Goal: Contribute content: Add original content to the website for others to see

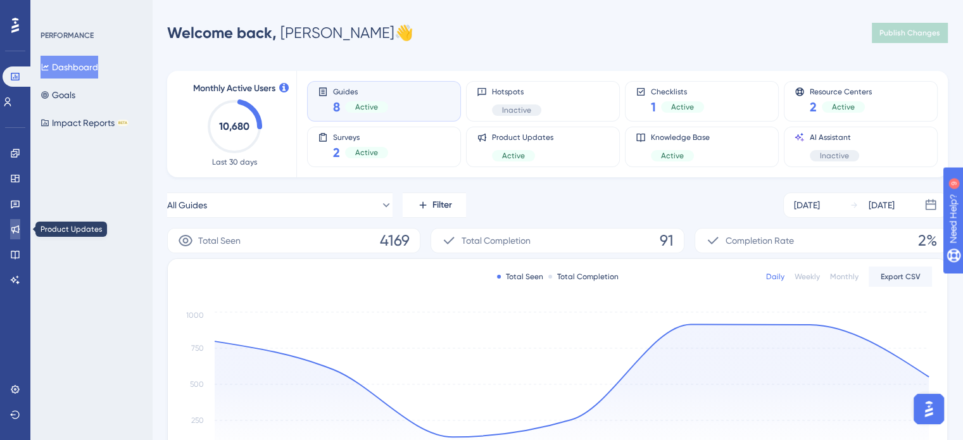
click at [13, 227] on icon at bounding box center [15, 229] width 8 height 8
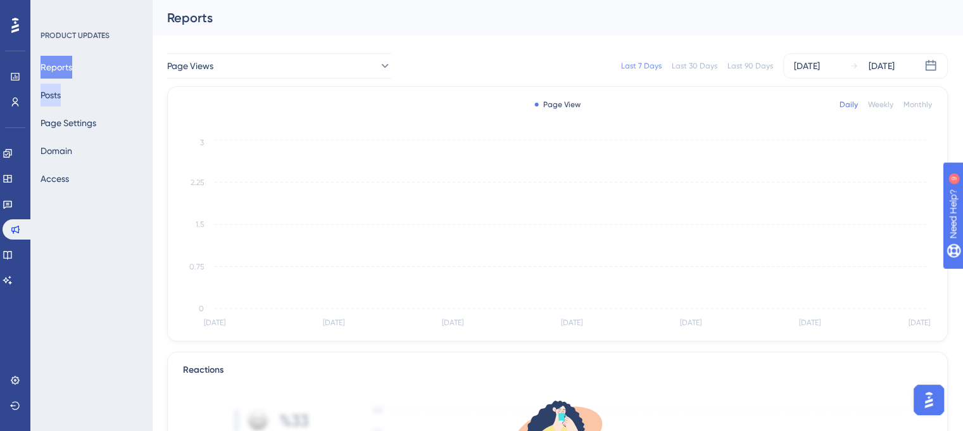
click at [61, 95] on button "Posts" at bounding box center [51, 95] width 20 height 23
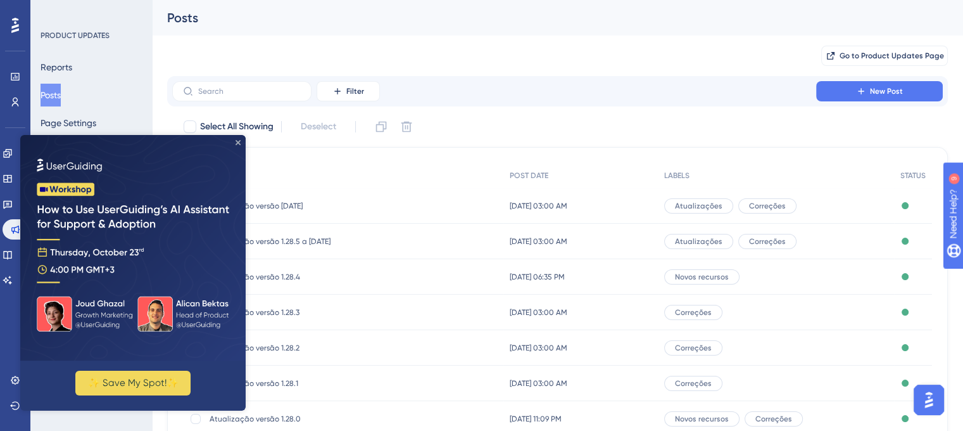
click at [236, 142] on icon "Close Preview" at bounding box center [238, 142] width 5 height 5
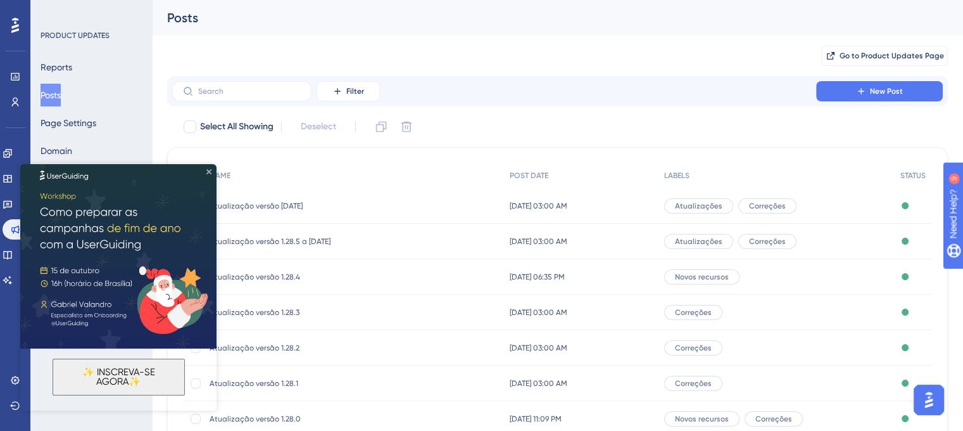
click at [208, 171] on icon "Close Preview" at bounding box center [208, 171] width 5 height 5
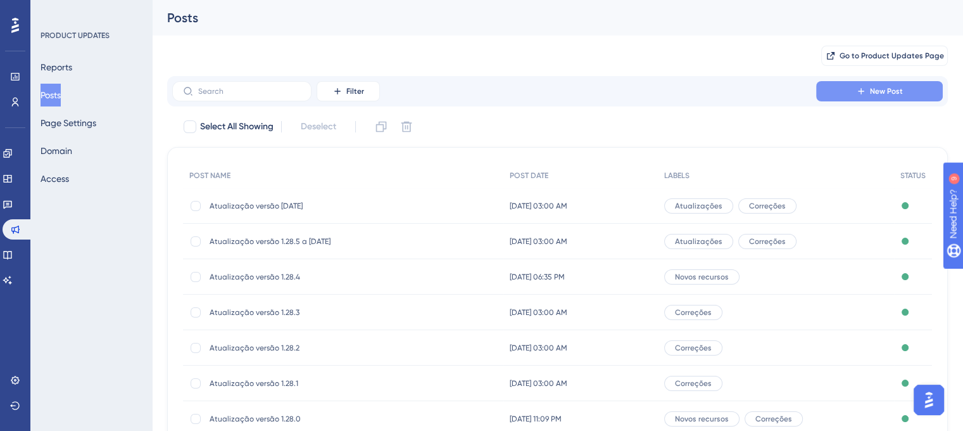
click at [902, 94] on span "New Post" at bounding box center [886, 91] width 33 height 10
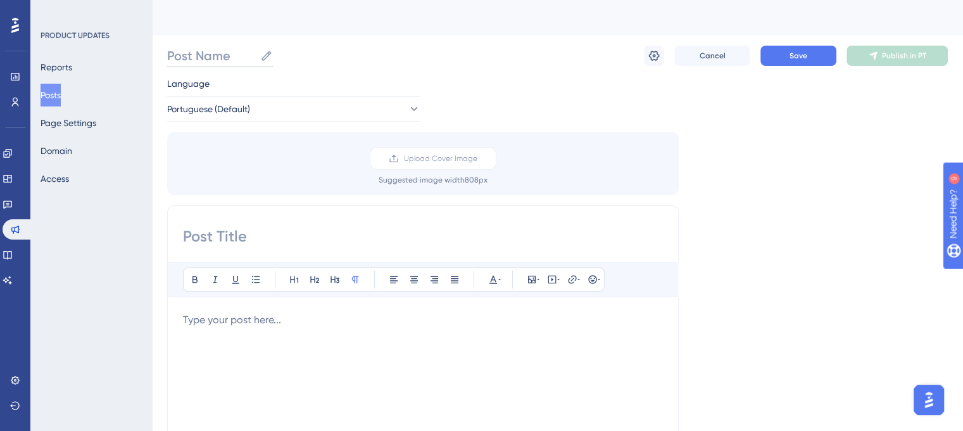
click at [203, 54] on input "Post Name" at bounding box center [211, 56] width 88 height 18
paste input "v1.29.1"
type input "Atualização 1.29.1"
click at [224, 108] on span "Portuguese (Default)" at bounding box center [209, 108] width 83 height 15
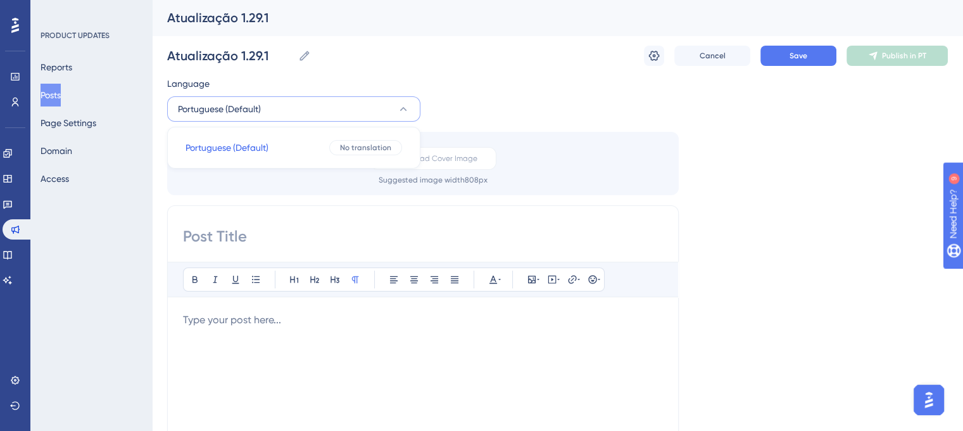
click at [224, 108] on span "Portuguese (Default)" at bounding box center [219, 108] width 83 height 15
click at [273, 228] on input at bounding box center [423, 236] width 480 height 20
click at [248, 62] on input "Atualização 1.29.1" at bounding box center [230, 56] width 126 height 18
click at [256, 229] on input at bounding box center [423, 236] width 480 height 20
paste input "Atualização 1.29.1"
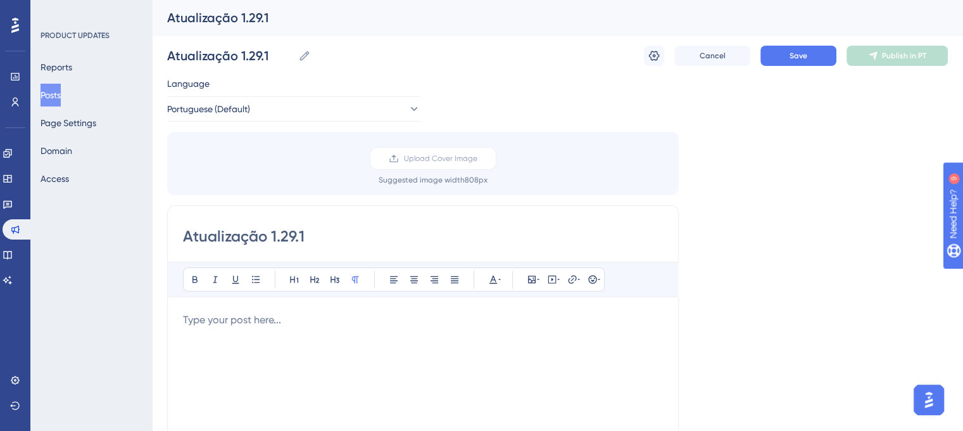
type input "Atualização 1.29.1"
click at [801, 64] on button "Save" at bounding box center [799, 56] width 76 height 20
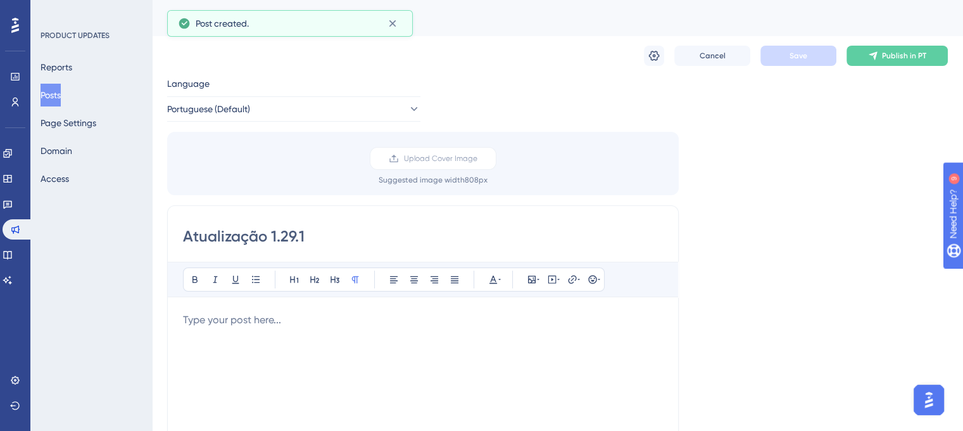
click at [53, 93] on button "Posts" at bounding box center [51, 95] width 20 height 23
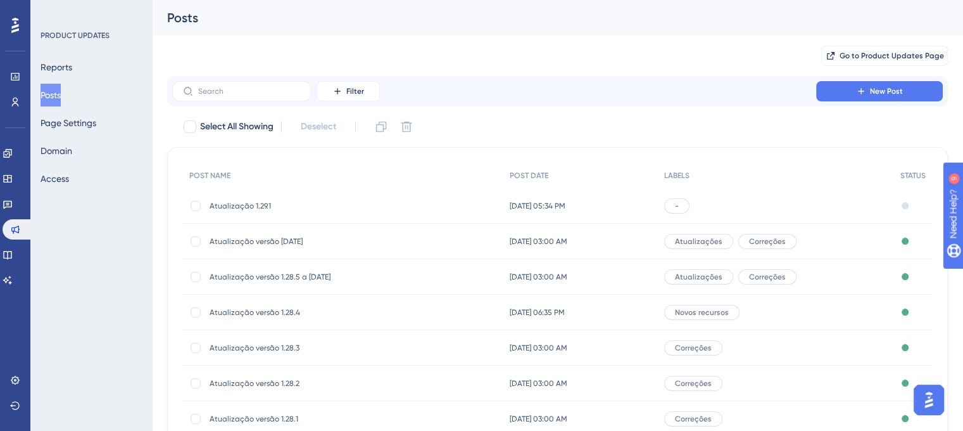
click at [262, 243] on span "Atualização versão [DATE]" at bounding box center [311, 241] width 203 height 10
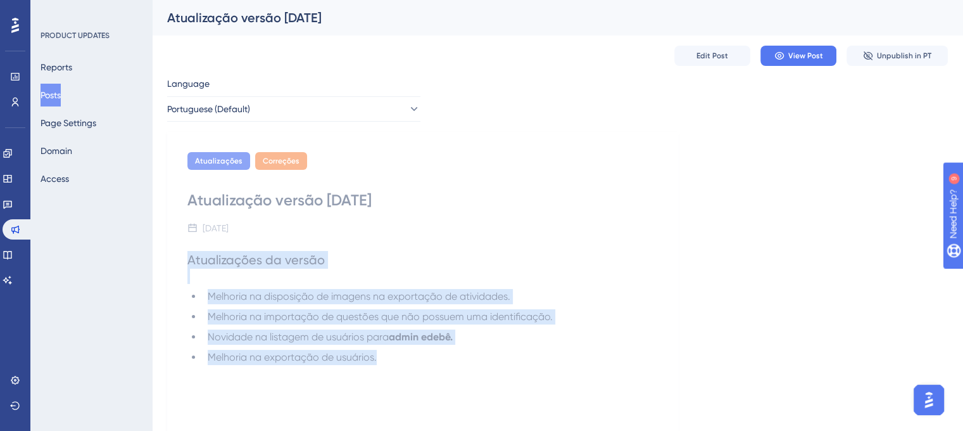
drag, startPoint x: 212, startPoint y: 272, endPoint x: 390, endPoint y: 364, distance: 200.8
click at [390, 364] on div "Atualizações da versão Melhoria na disposição de imagens na exportação de ativ…" at bounding box center [422, 390] width 471 height 279
copy div "Atualizações da versão Melhoria na disposição de imagens na exportação de ativ…"
click at [61, 92] on button "Posts" at bounding box center [51, 95] width 20 height 23
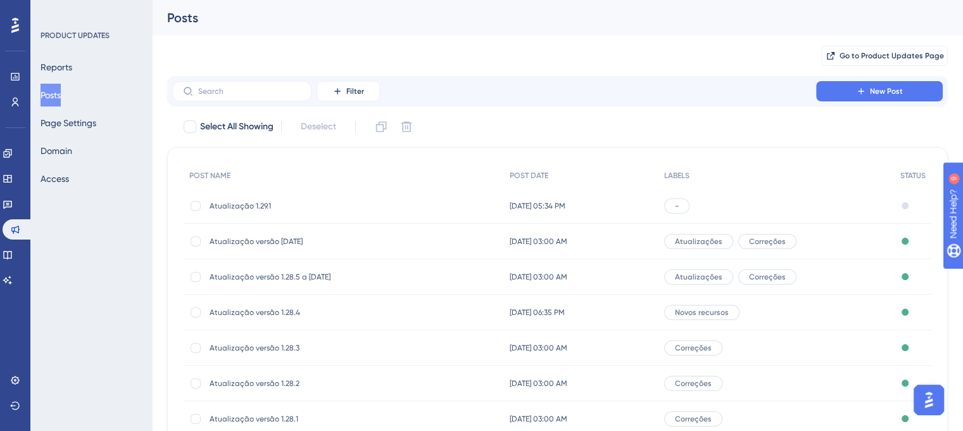
click at [241, 205] on span "Atualização 1.29.1" at bounding box center [311, 206] width 203 height 10
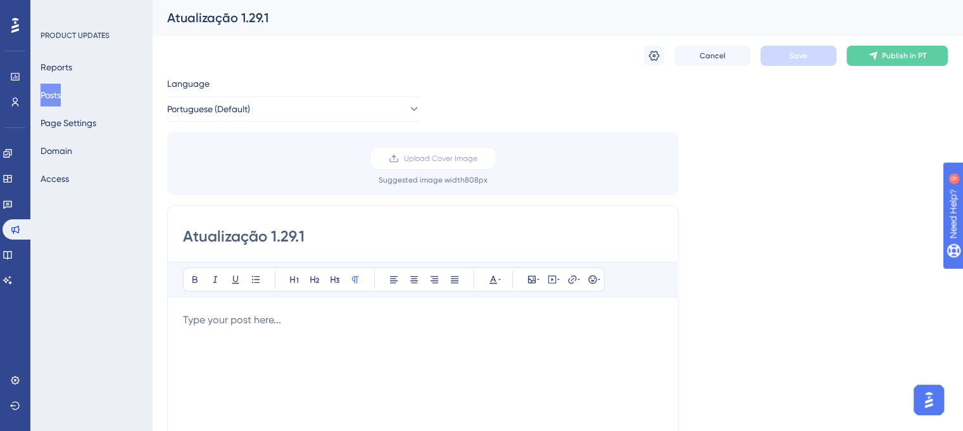
click at [243, 15] on div "Atualização 1.29.1" at bounding box center [541, 18] width 749 height 18
click at [651, 54] on icon at bounding box center [654, 55] width 13 height 13
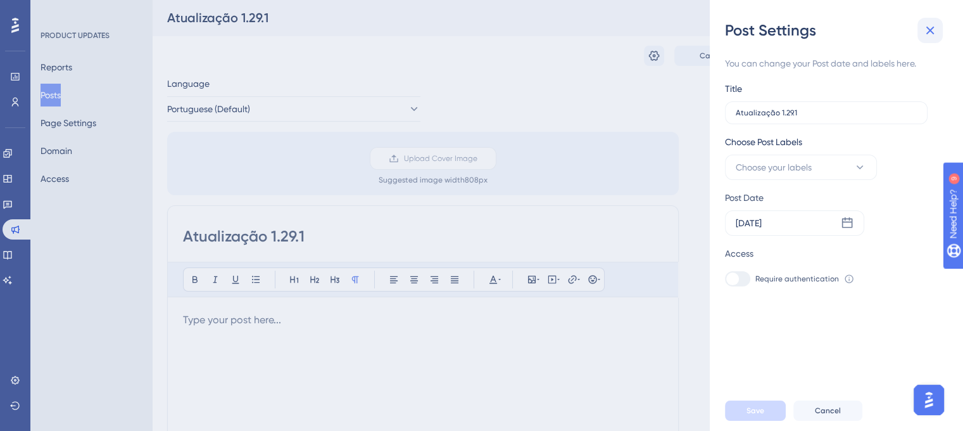
click at [931, 27] on icon at bounding box center [930, 30] width 15 height 15
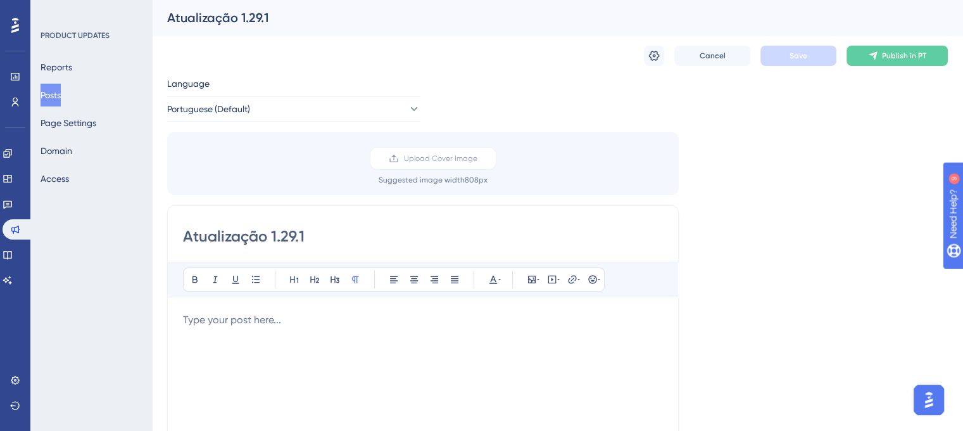
click at [781, 230] on div "Language Portuguese (Default) Upload Cover Image Suggested image width 808 px A…" at bounding box center [557, 377] width 781 height 602
click at [251, 234] on input "Atualização 1.29.1" at bounding box center [423, 236] width 480 height 20
drag, startPoint x: 310, startPoint y: 237, endPoint x: 272, endPoint y: 232, distance: 38.4
click at [272, 232] on input "Atualização 1.29.1" at bounding box center [423, 236] width 480 height 20
type input "Atualização versão 1.29.1"
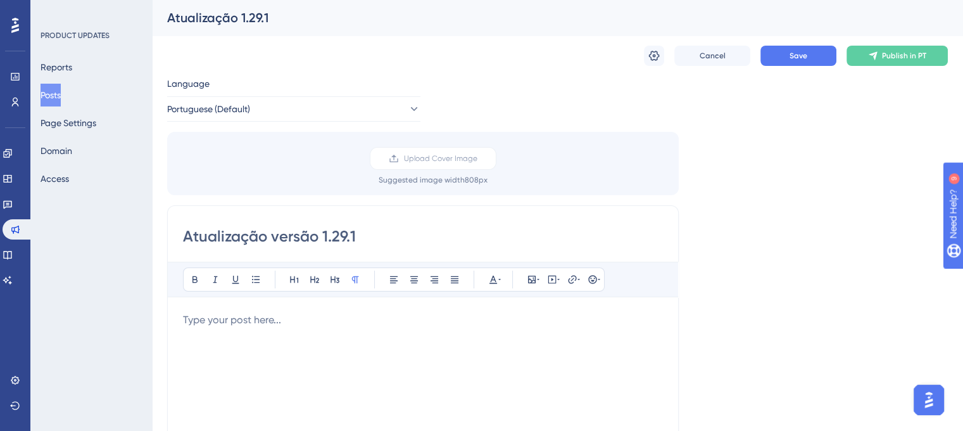
click at [241, 16] on div "Atualização 1.29.1" at bounding box center [541, 18] width 749 height 18
click at [237, 17] on div "Atualização 1.29.1" at bounding box center [541, 18] width 749 height 18
click at [757, 224] on div "Language Portuguese (Default) Upload Cover Image Suggested image width 808 px A…" at bounding box center [557, 377] width 781 height 602
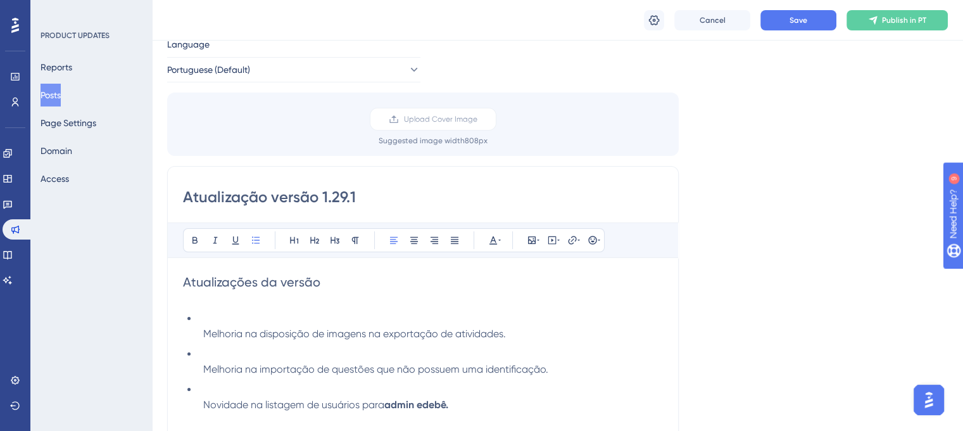
click at [288, 305] on p at bounding box center [423, 298] width 480 height 15
click at [278, 320] on li "Melhoria na disposição de imagens na exportação de atividades." at bounding box center [430, 326] width 465 height 30
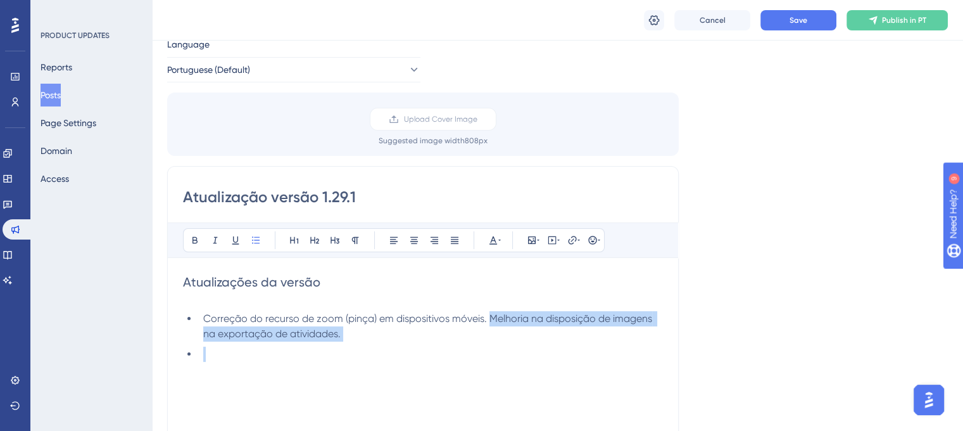
drag, startPoint x: 487, startPoint y: 319, endPoint x: 501, endPoint y: 346, distance: 31.2
click at [501, 346] on ul "Correção do recurso de zoom (pinça) em dispositivos móveis. Melhoria na disposi…" at bounding box center [423, 336] width 480 height 51
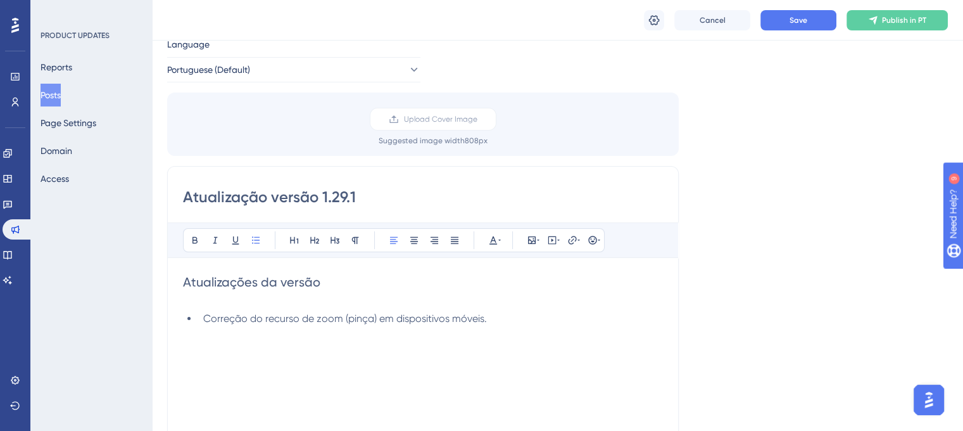
click at [376, 316] on span "Correção do recurso de zoom (pinça) em dispositivos móveis." at bounding box center [345, 318] width 284 height 12
click at [382, 342] on div "Atualizações da versão Correção do recurso de zoom (pinça) do material didático…" at bounding box center [423, 412] width 480 height 279
click at [636, 320] on li "Correção do recurso de zoom (pinça) do material didático digital para dispositi…" at bounding box center [430, 318] width 465 height 15
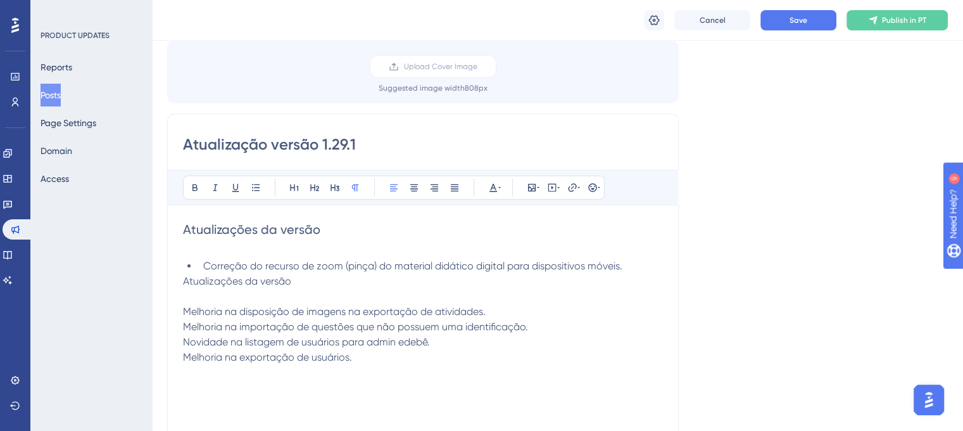
scroll to position [234, 0]
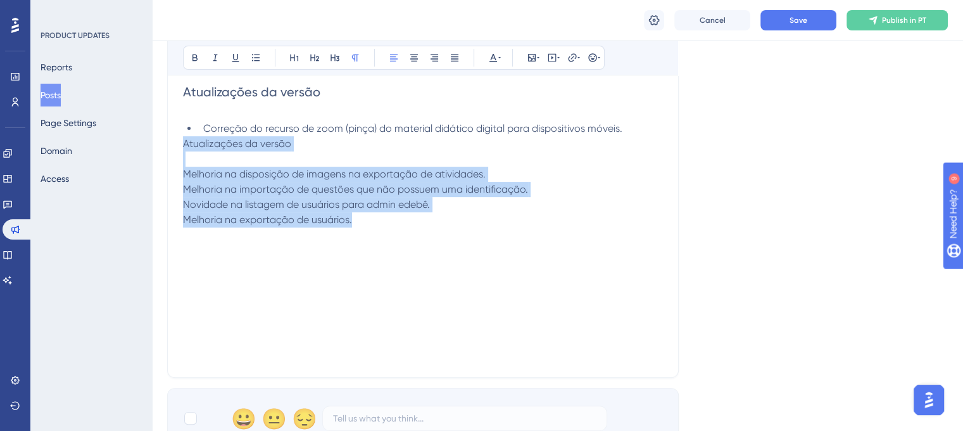
click at [185, 146] on span "Atualizações da versão Melhoria na disposição de imagens na exportação de ativi…" at bounding box center [355, 181] width 345 height 88
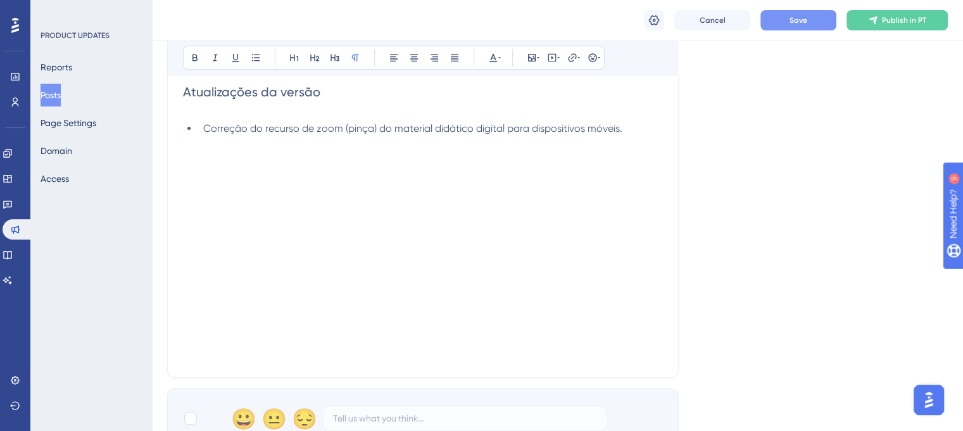
click at [778, 27] on button "Save" at bounding box center [799, 20] width 76 height 20
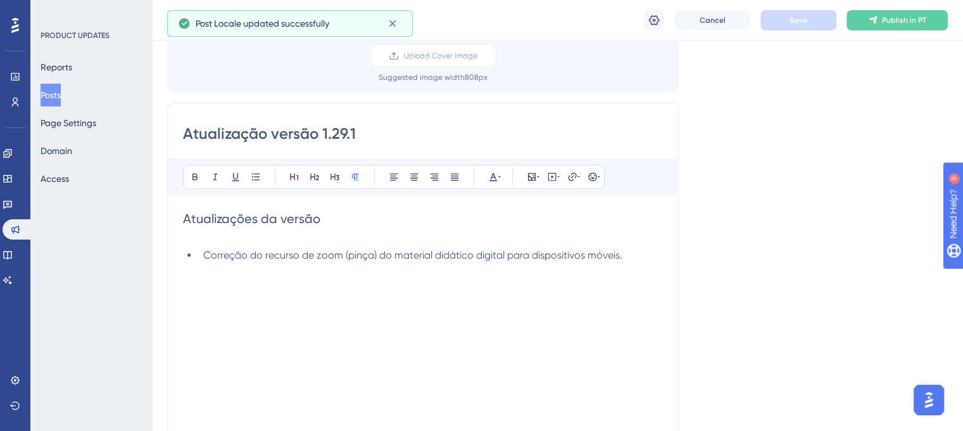
scroll to position [0, 0]
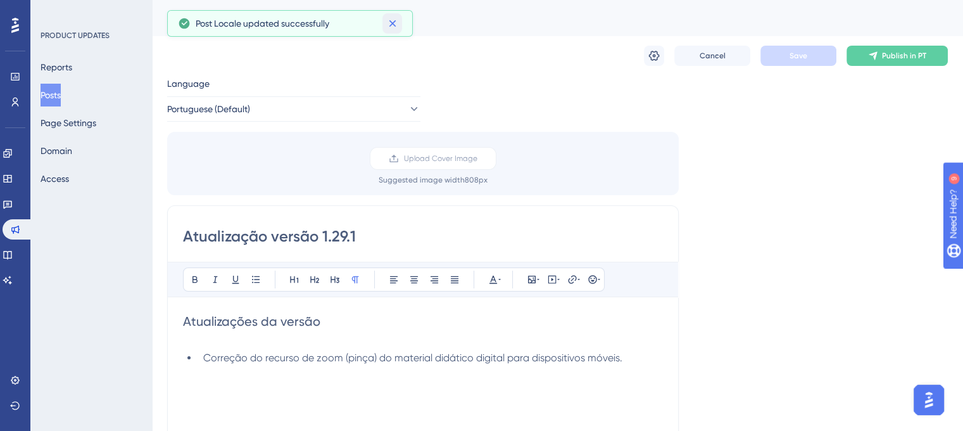
click at [394, 26] on icon at bounding box center [392, 23] width 13 height 13
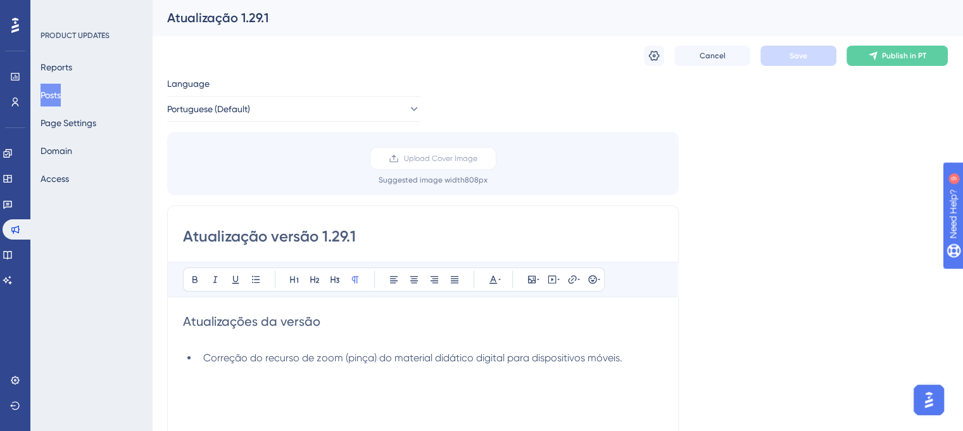
click at [60, 96] on button "Posts" at bounding box center [51, 95] width 20 height 23
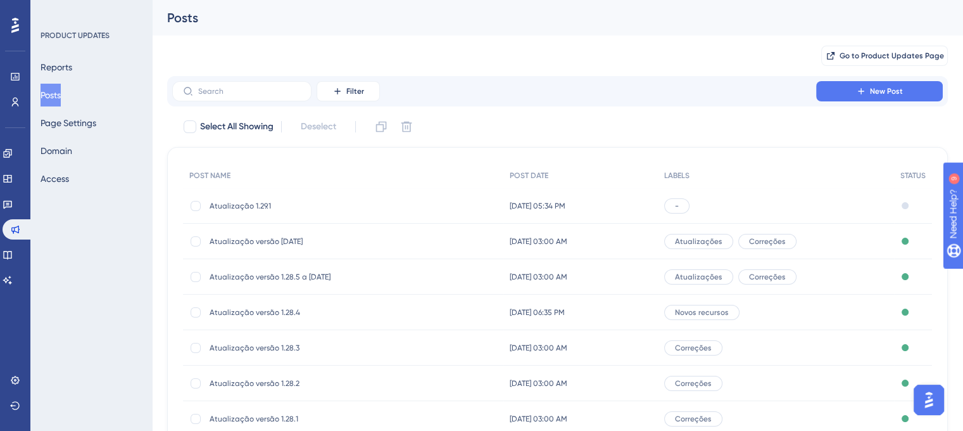
click at [286, 243] on span "Atualização versão [DATE]" at bounding box center [311, 241] width 203 height 10
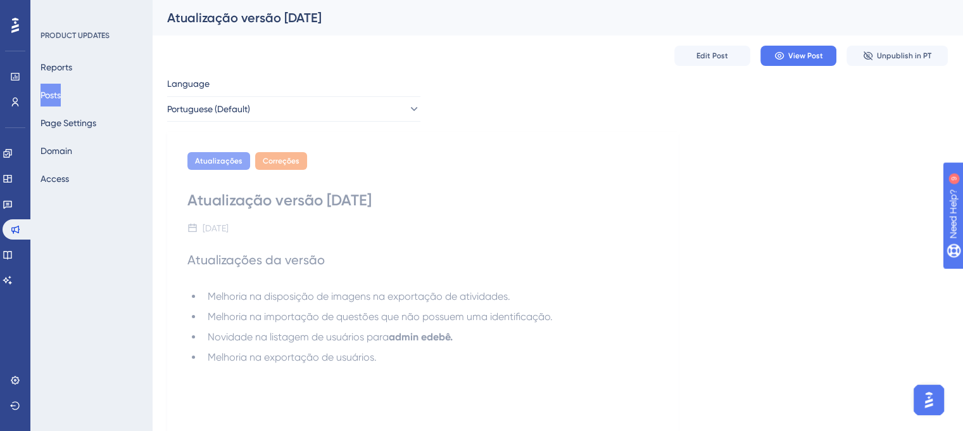
click at [61, 98] on button "Posts" at bounding box center [51, 95] width 20 height 23
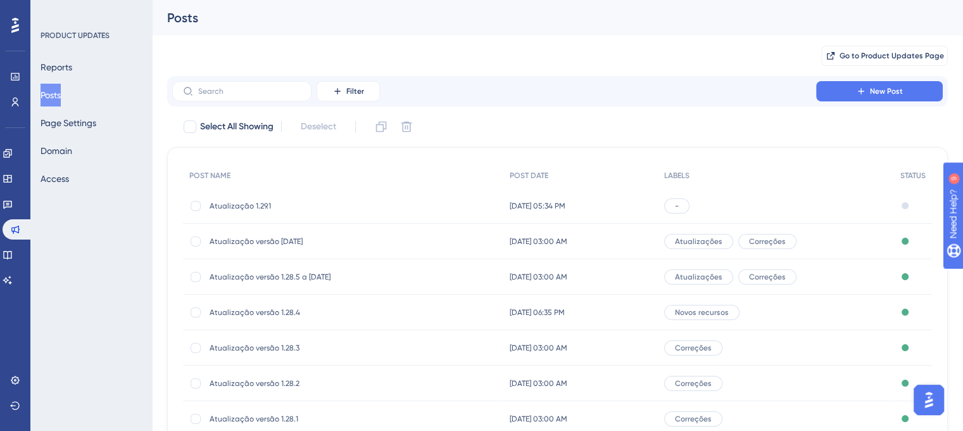
click at [270, 310] on span "Atualização versão 1.28.4" at bounding box center [311, 312] width 203 height 10
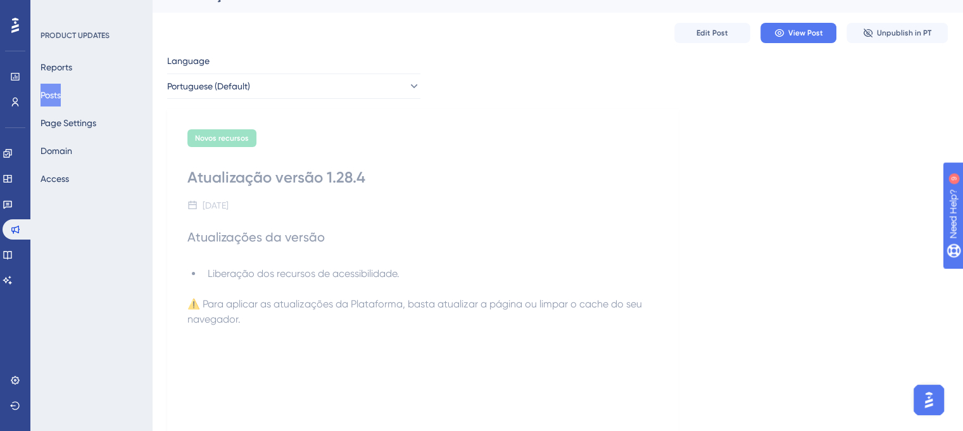
scroll to position [63, 0]
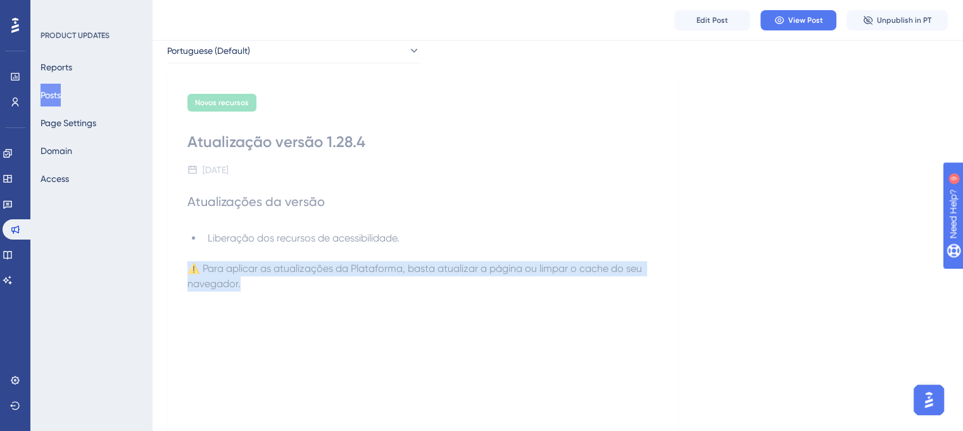
drag, startPoint x: 190, startPoint y: 269, endPoint x: 245, endPoint y: 284, distance: 57.3
click at [245, 284] on p "⚠️ Para aplicar as atualizações da Plataforma, basta atualizar a página ou limp…" at bounding box center [422, 276] width 471 height 30
copy span "⚠️ Para aplicar as atualizações da Plataforma, basta atualizar a página ou limp…"
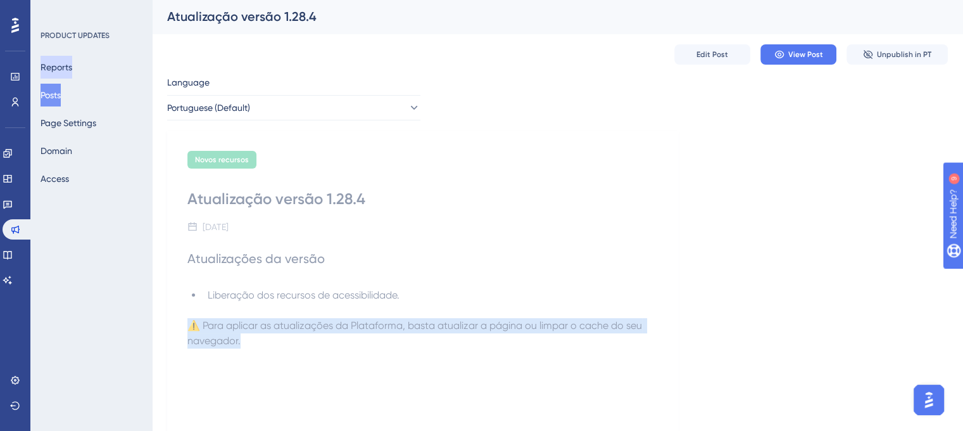
scroll to position [0, 0]
click at [61, 94] on button "Posts" at bounding box center [51, 95] width 20 height 23
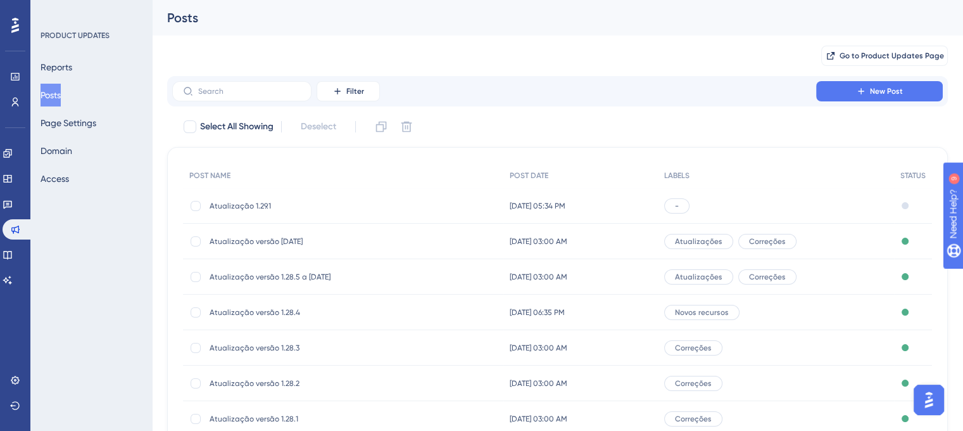
click at [256, 205] on span "Atualização 1.29.1" at bounding box center [311, 206] width 203 height 10
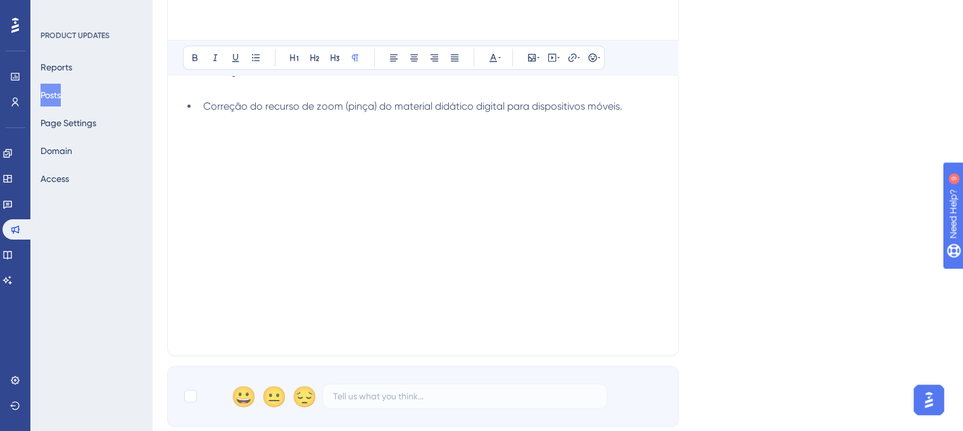
scroll to position [253, 0]
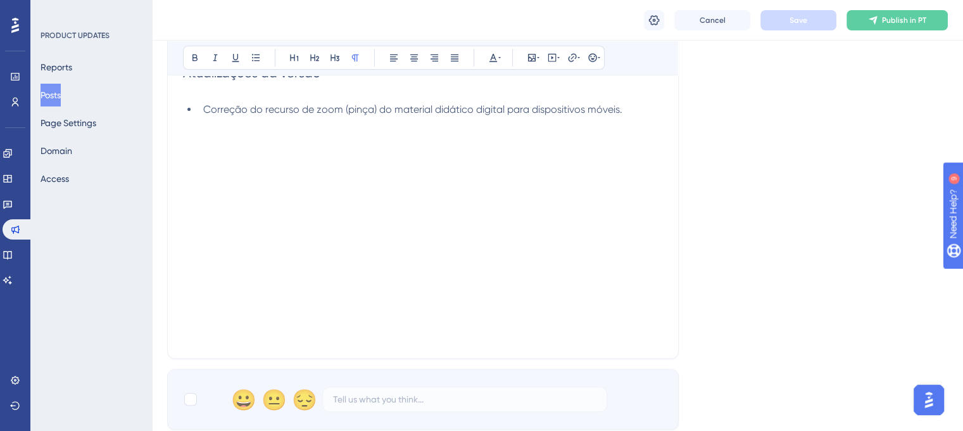
click at [270, 154] on div "Atualizações da versão Correção do recurso de zoom (pinça) do material didático…" at bounding box center [423, 203] width 480 height 279
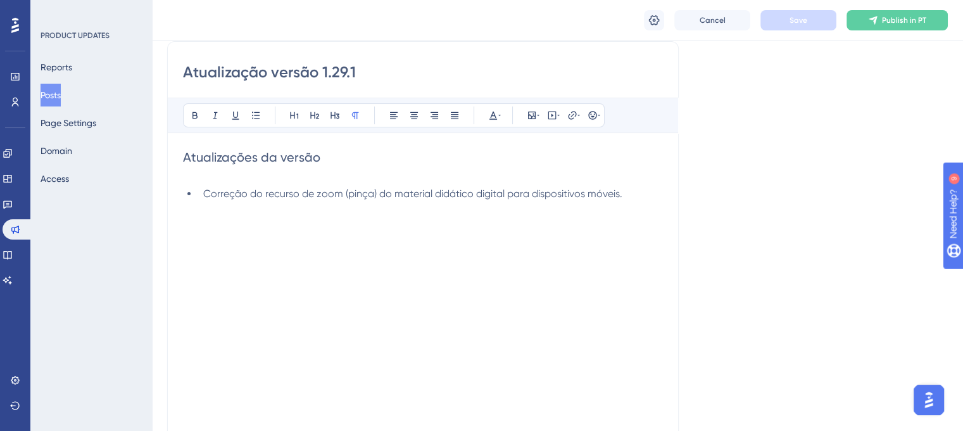
scroll to position [127, 0]
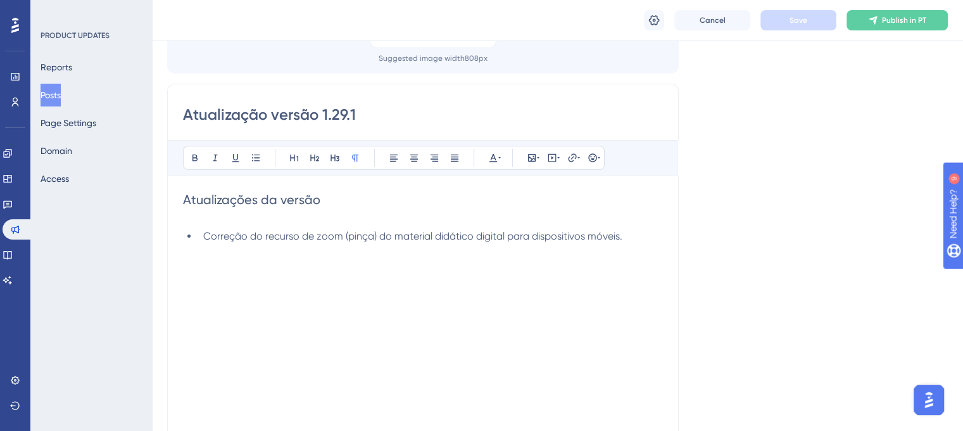
click at [629, 220] on p at bounding box center [423, 215] width 480 height 15
click at [632, 234] on li "Correção do recurso de zoom (pinça) do material didático digital para dispositi…" at bounding box center [430, 236] width 465 height 15
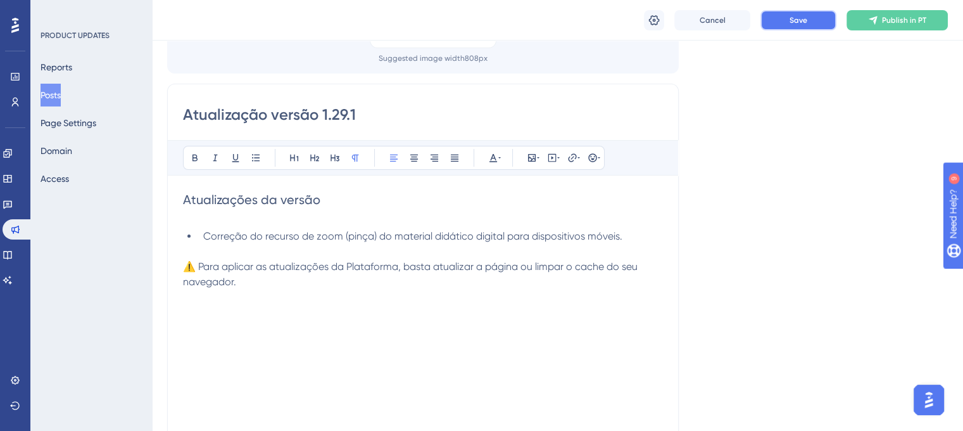
click at [797, 21] on span "Save" at bounding box center [799, 20] width 18 height 10
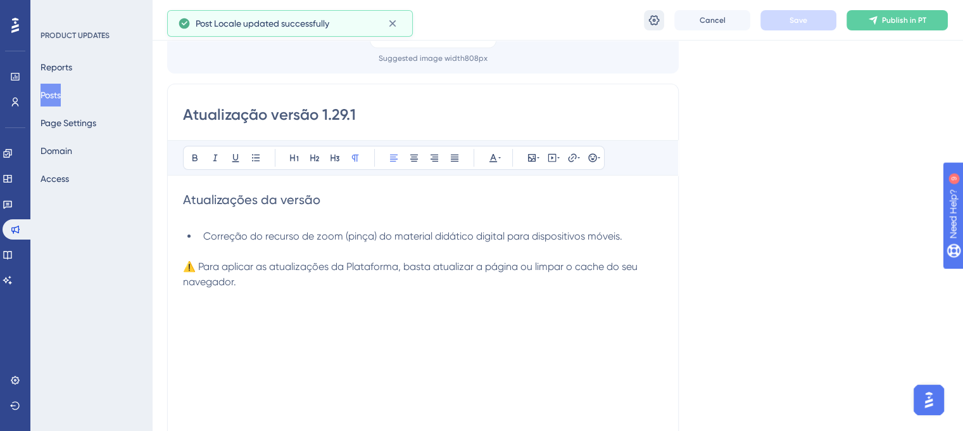
click at [657, 21] on icon at bounding box center [654, 20] width 11 height 10
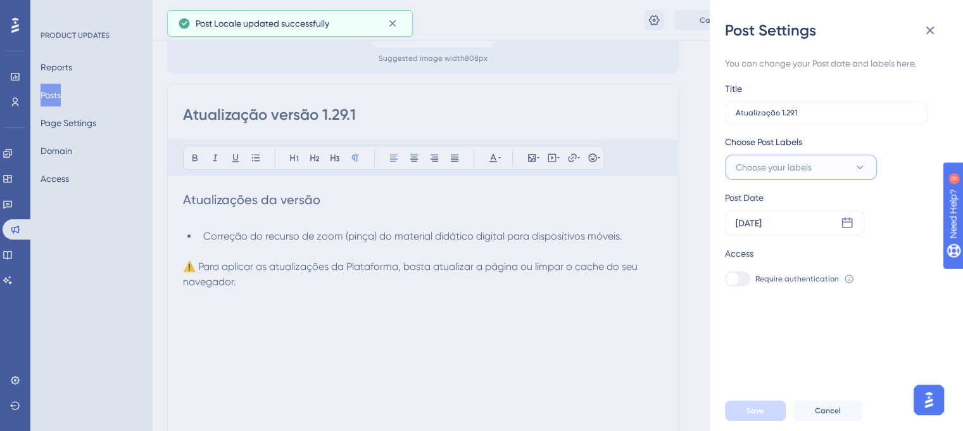
click at [756, 168] on span "Choose your labels" at bounding box center [774, 167] width 76 height 15
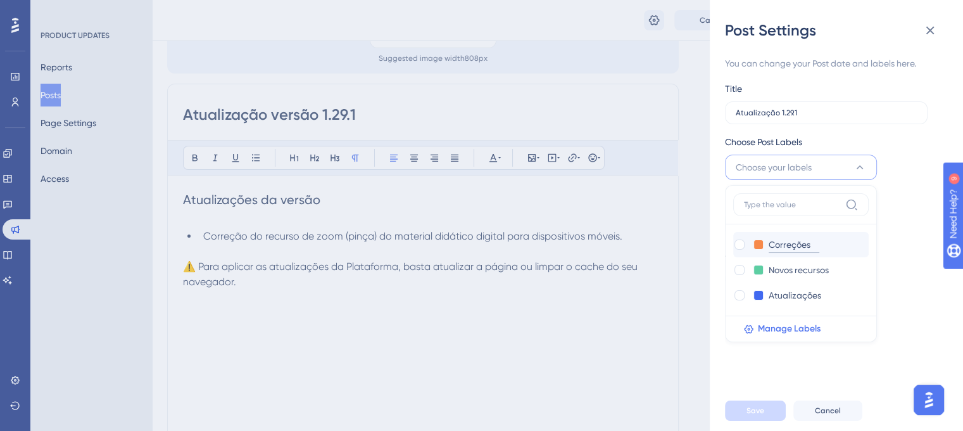
click at [772, 243] on input "Correções" at bounding box center [794, 245] width 51 height 16
click at [742, 244] on div at bounding box center [740, 244] width 10 height 10
checkbox input "true"
click at [747, 415] on span "Save" at bounding box center [756, 410] width 18 height 10
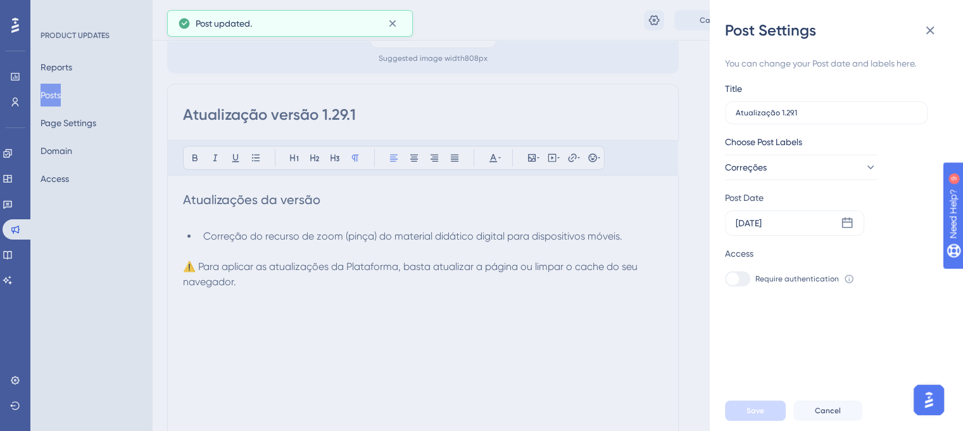
click at [608, 319] on div "Post Settings You can change your Post date and labels here. Title Atualização …" at bounding box center [481, 215] width 963 height 431
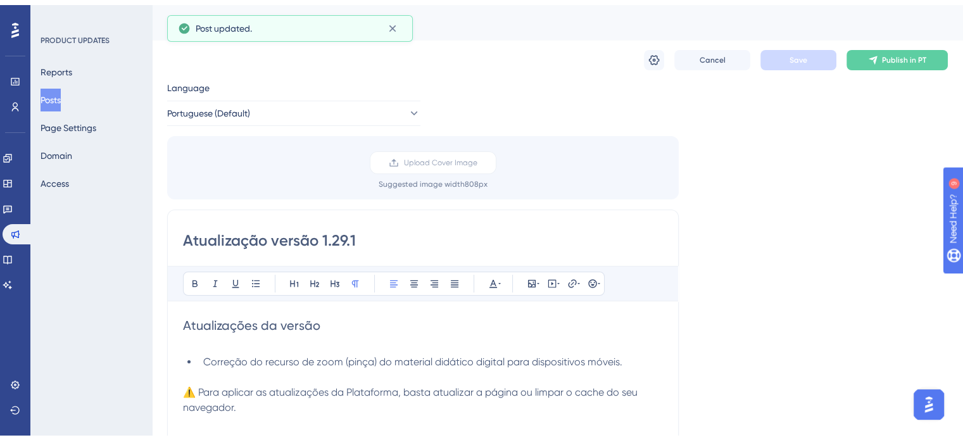
scroll to position [0, 0]
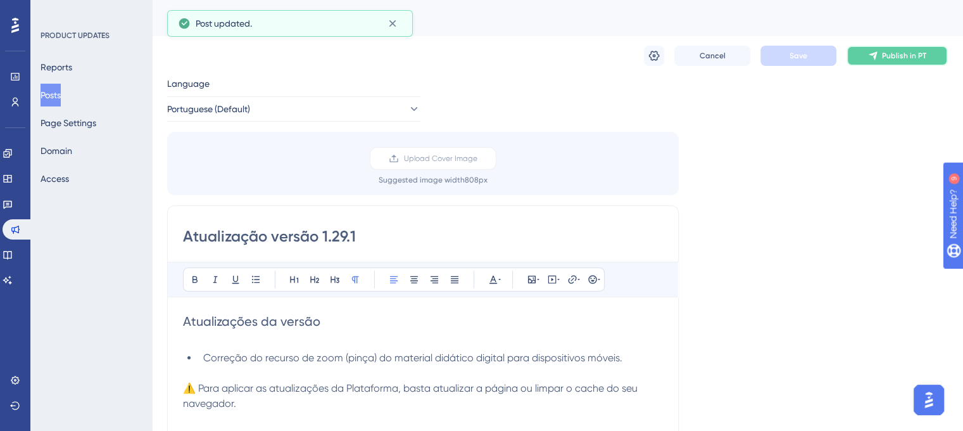
click at [866, 55] on button "Publish in PT" at bounding box center [897, 56] width 101 height 20
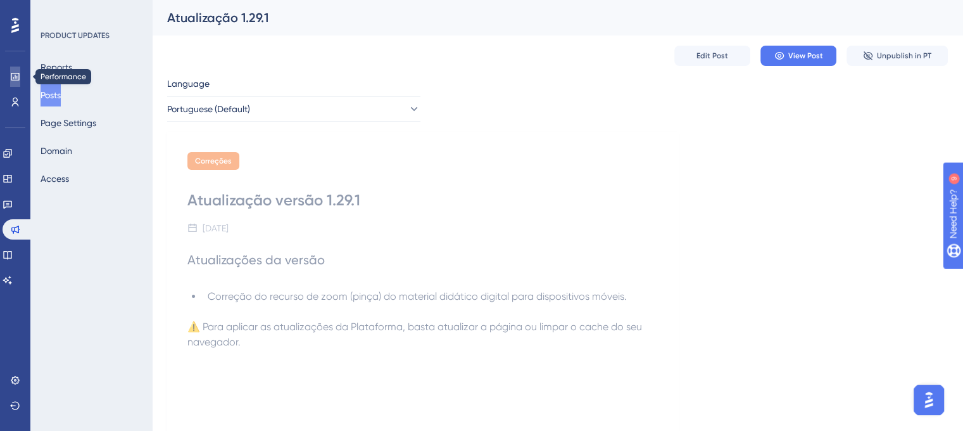
click at [20, 79] on link at bounding box center [15, 76] width 10 height 20
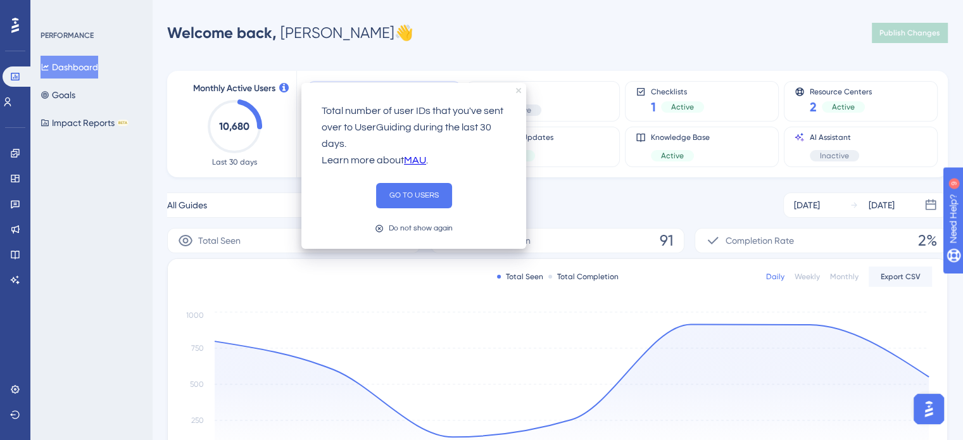
click at [517, 91] on icon "close tooltip" at bounding box center [518, 90] width 5 height 5
